Goal: Register for event/course

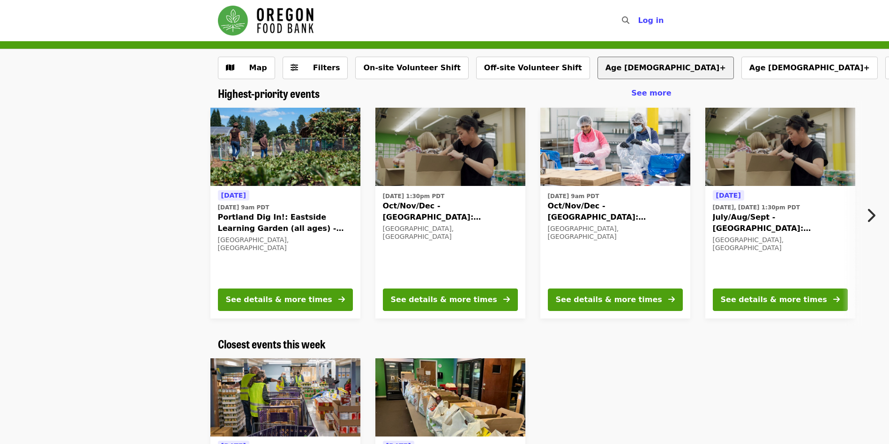
click at [597, 69] on button "Age [DEMOGRAPHIC_DATA]+" at bounding box center [665, 68] width 136 height 22
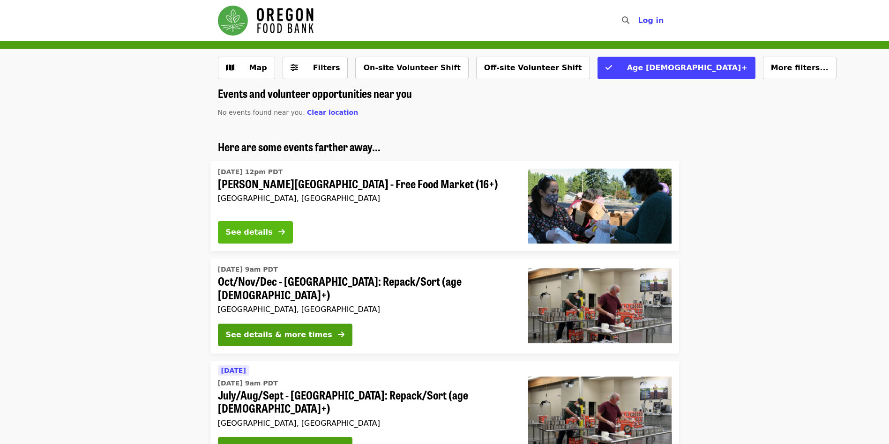
click at [273, 234] on button "See details" at bounding box center [255, 232] width 75 height 22
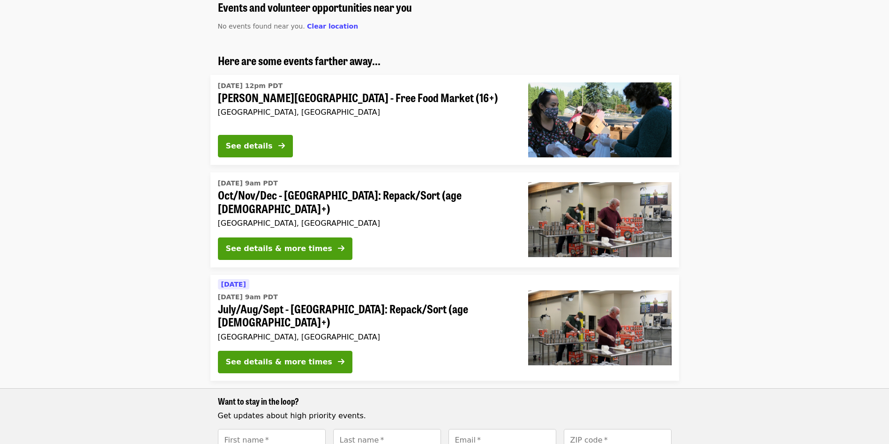
scroll to position [94, 0]
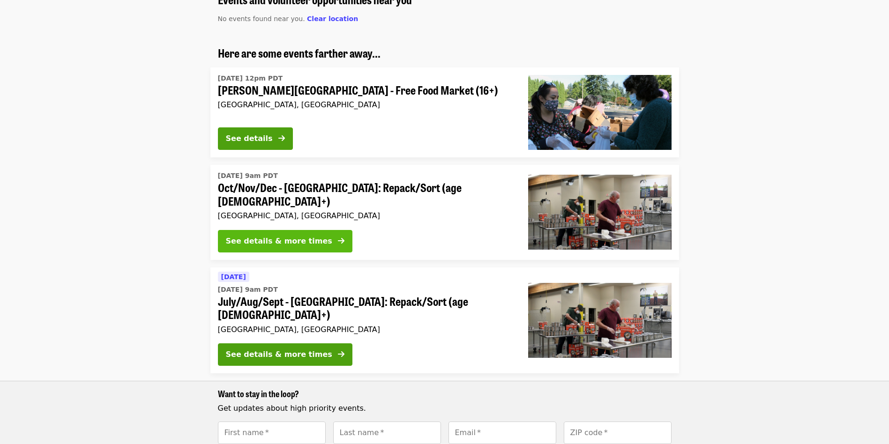
click at [285, 236] on div "See details & more times" at bounding box center [279, 241] width 106 height 11
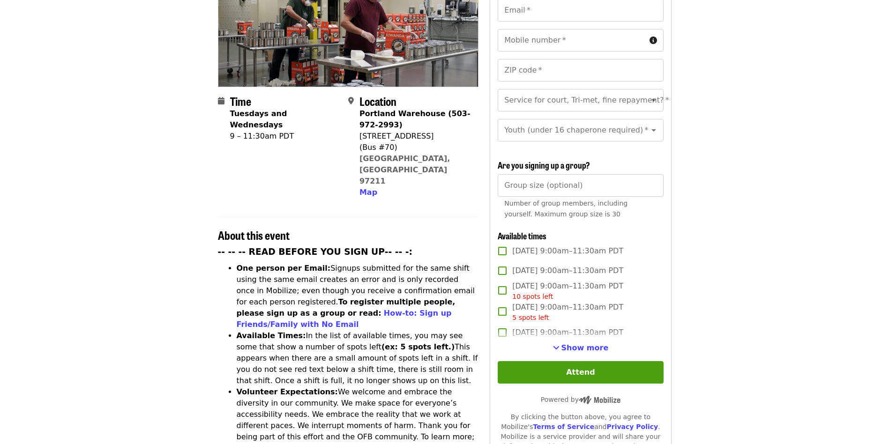
scroll to position [187, 0]
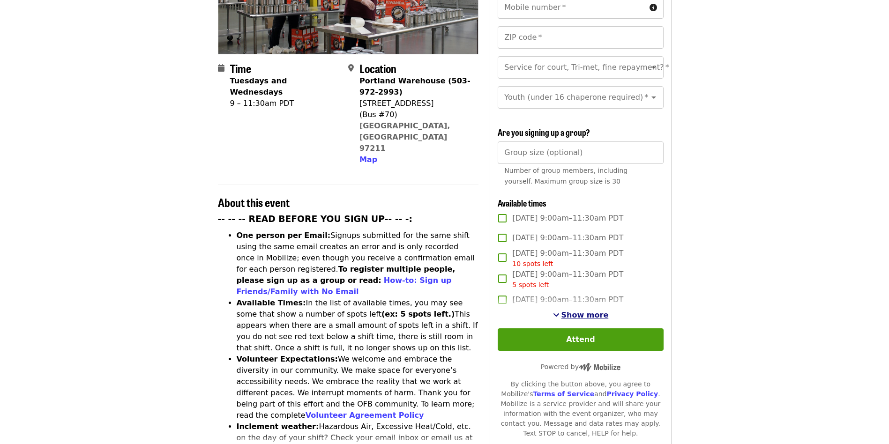
click at [594, 313] on span "Show more" at bounding box center [584, 315] width 47 height 9
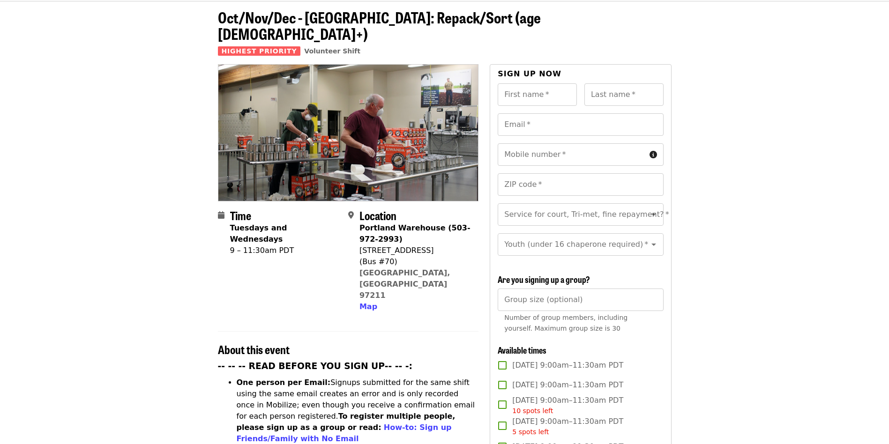
scroll to position [0, 0]
